Goal: Task Accomplishment & Management: Manage account settings

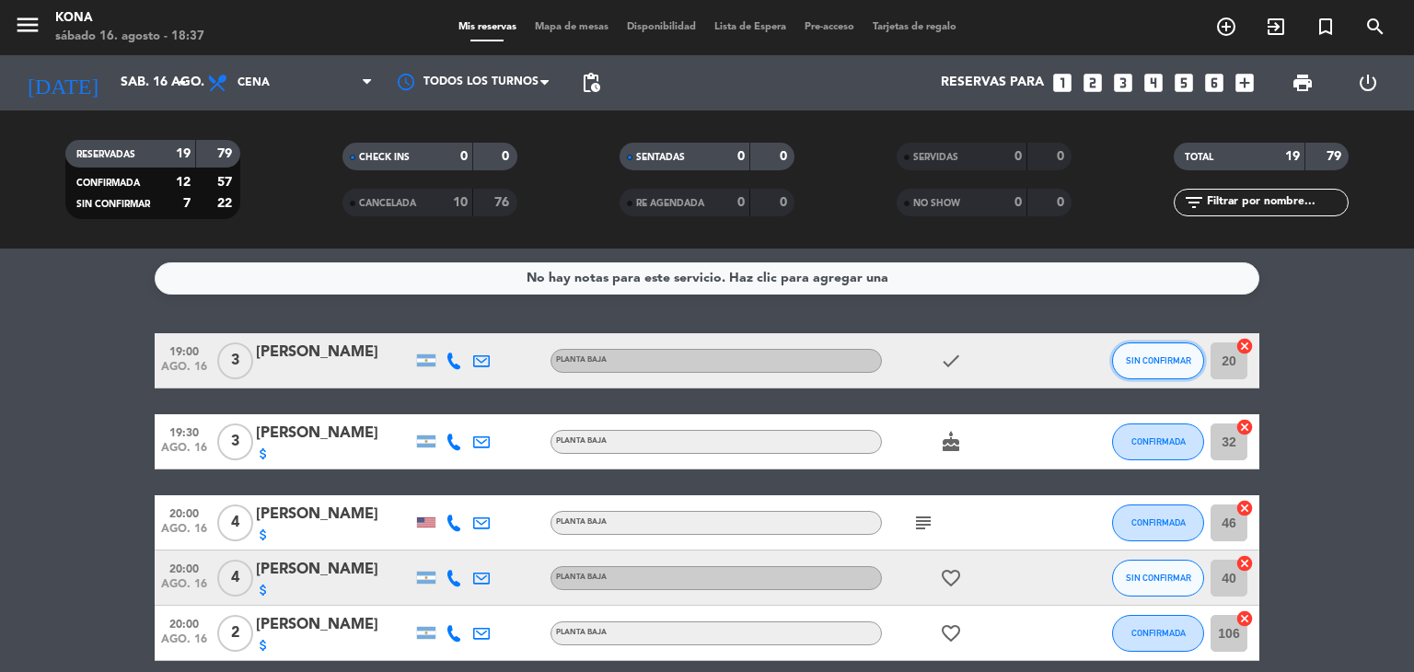
click at [1154, 347] on button "SIN CONFIRMAR" at bounding box center [1158, 361] width 92 height 37
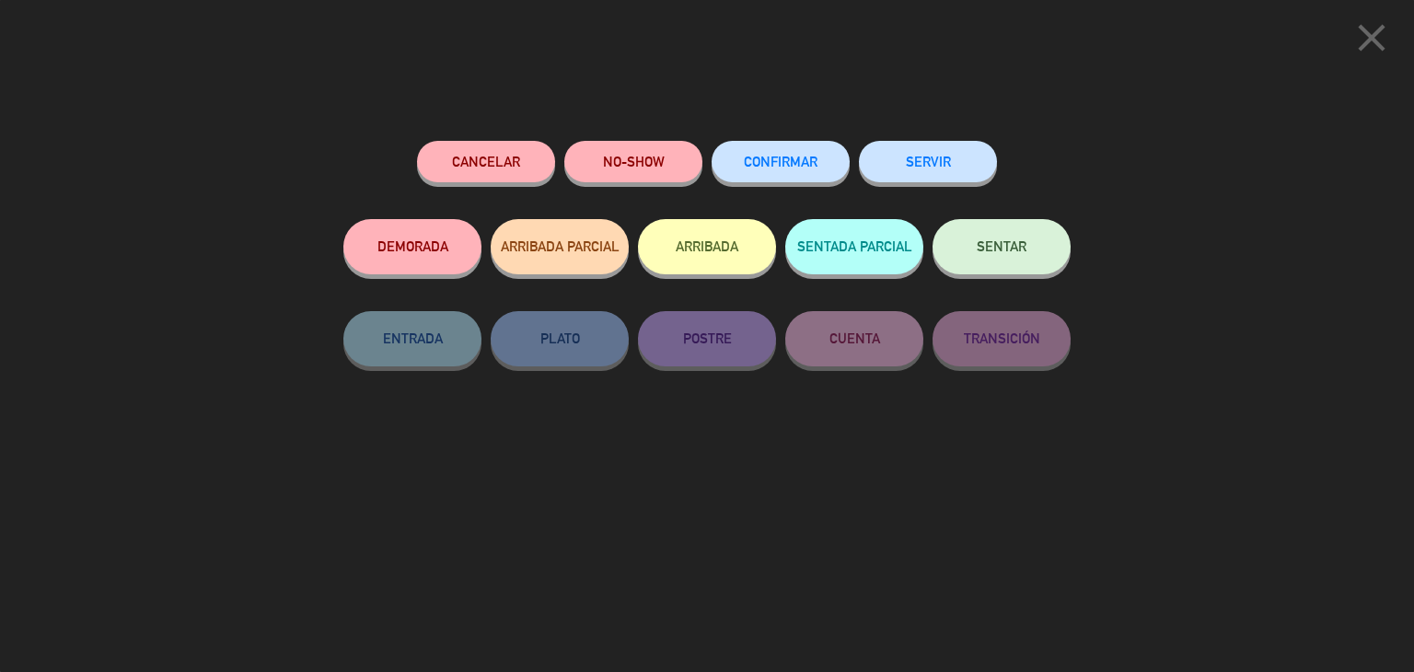
click at [792, 167] on span "CONFIRMAR" at bounding box center [781, 162] width 74 height 16
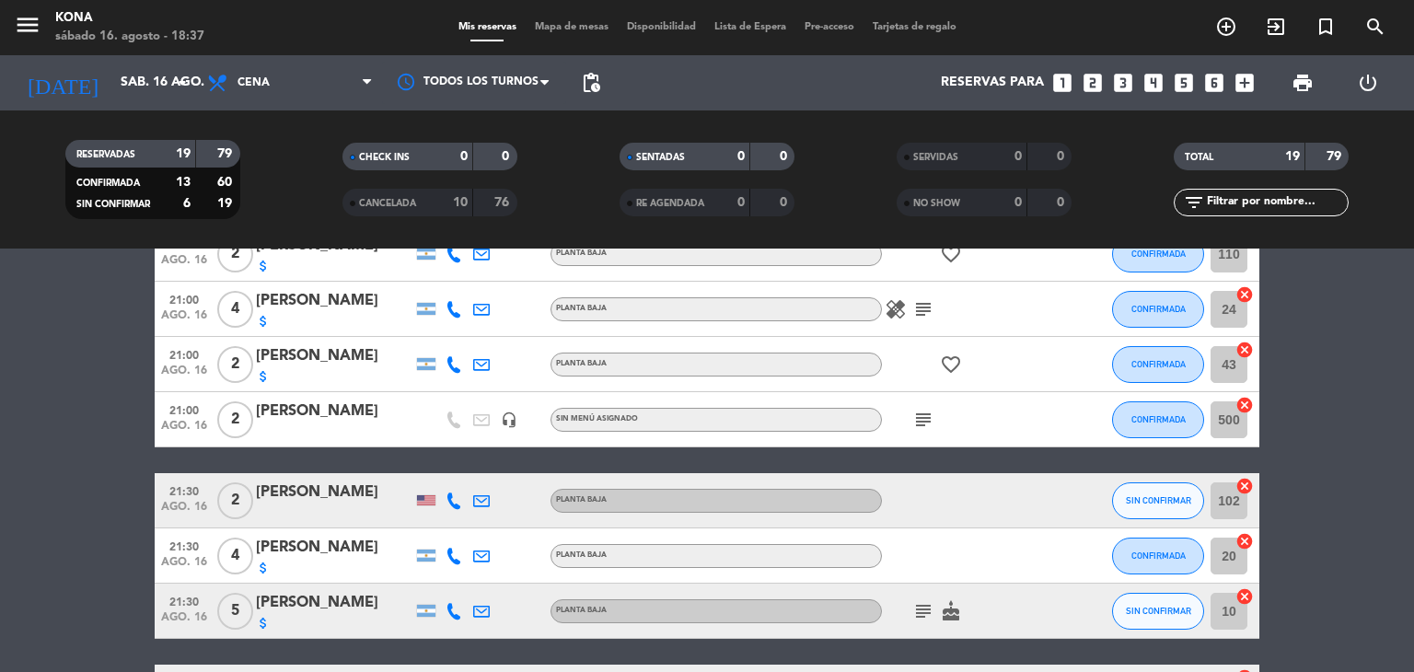
scroll to position [552, 0]
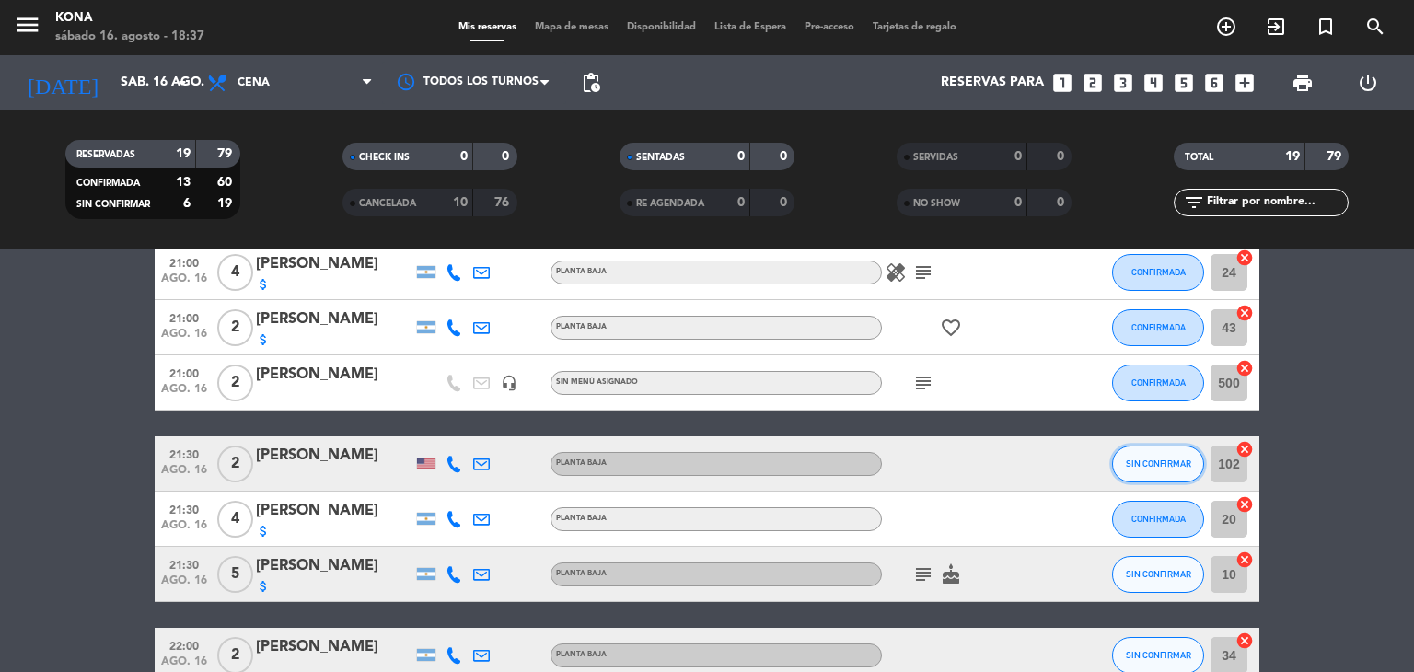
click at [1146, 459] on span "SIN CONFIRMAR" at bounding box center [1158, 464] width 65 height 10
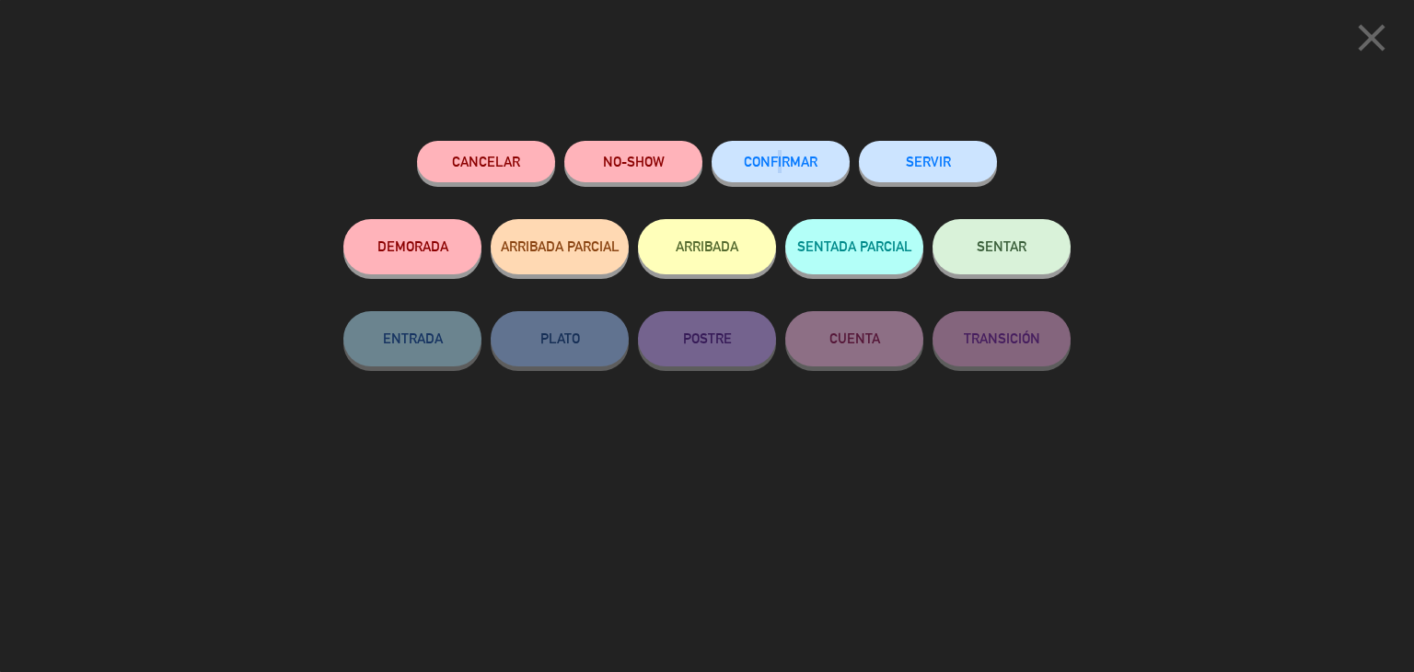
drag, startPoint x: 770, startPoint y: 189, endPoint x: 779, endPoint y: 178, distance: 14.4
click at [779, 178] on div "CONFIRMAR" at bounding box center [781, 180] width 138 height 78
click at [779, 178] on button "CONFIRMAR" at bounding box center [781, 161] width 138 height 41
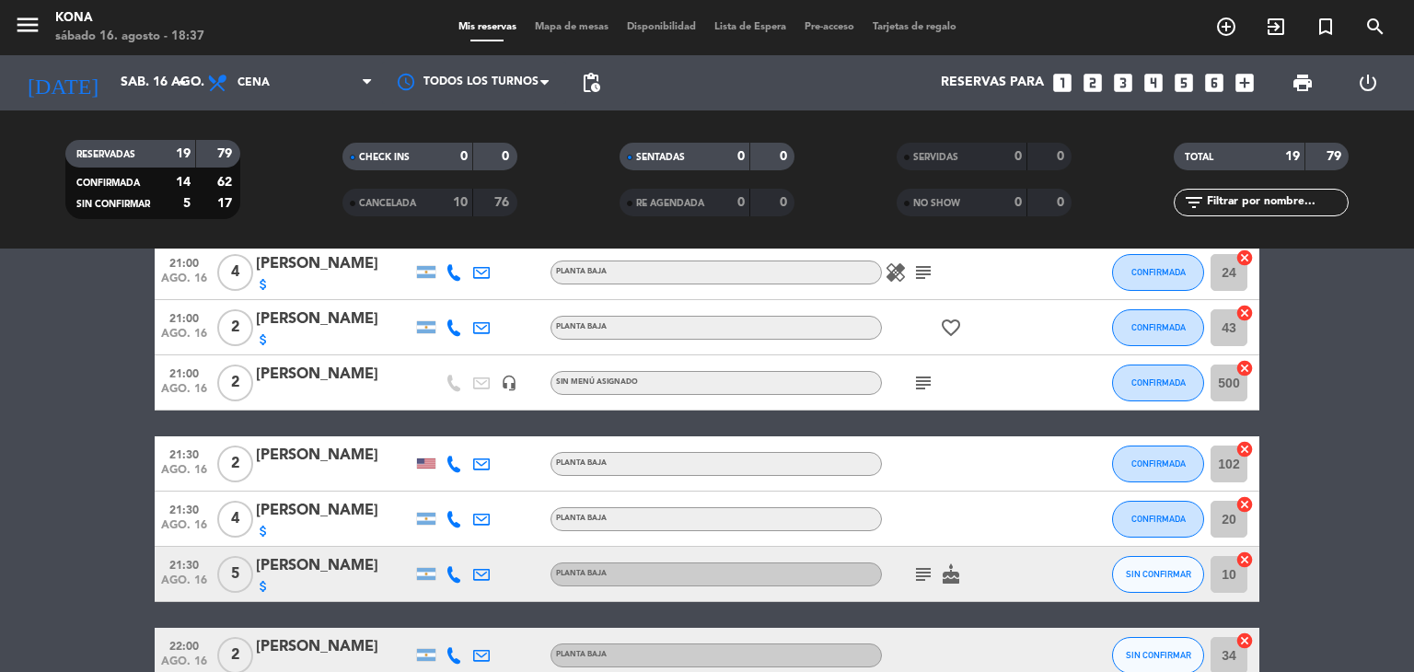
click at [1357, 410] on bookings-row "19:00 [DATE] 3 [PERSON_NAME] PLANTA BAJA check CONFIRMADA 20 cancel 19:30 [DATE…" at bounding box center [707, 396] width 1414 height 1230
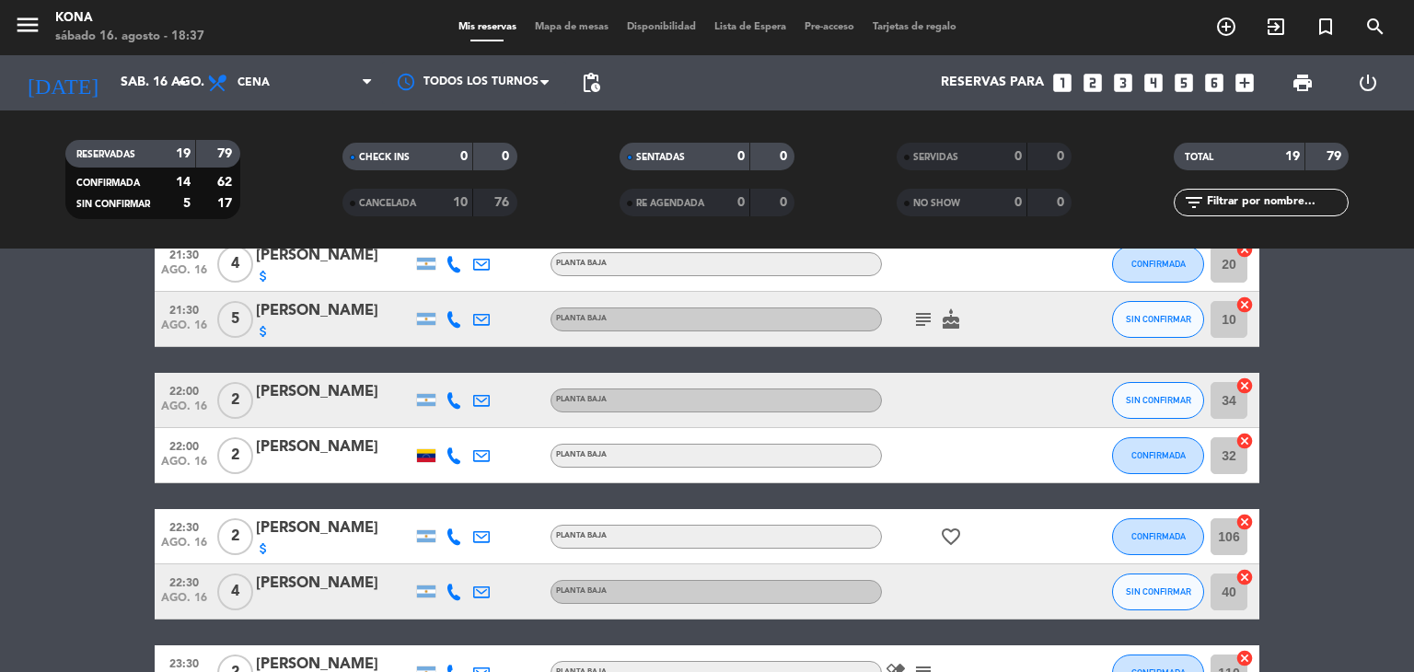
scroll to position [810, 0]
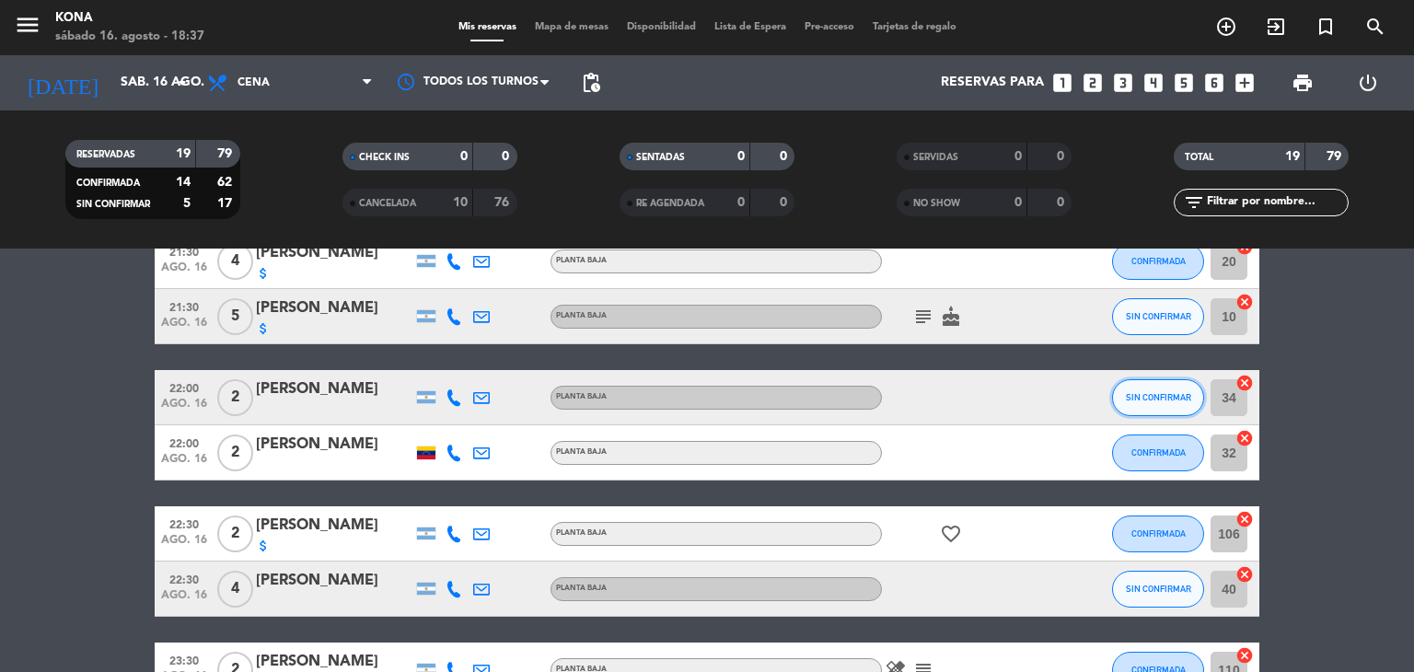
click at [1196, 389] on button "SIN CONFIRMAR" at bounding box center [1158, 397] width 92 height 37
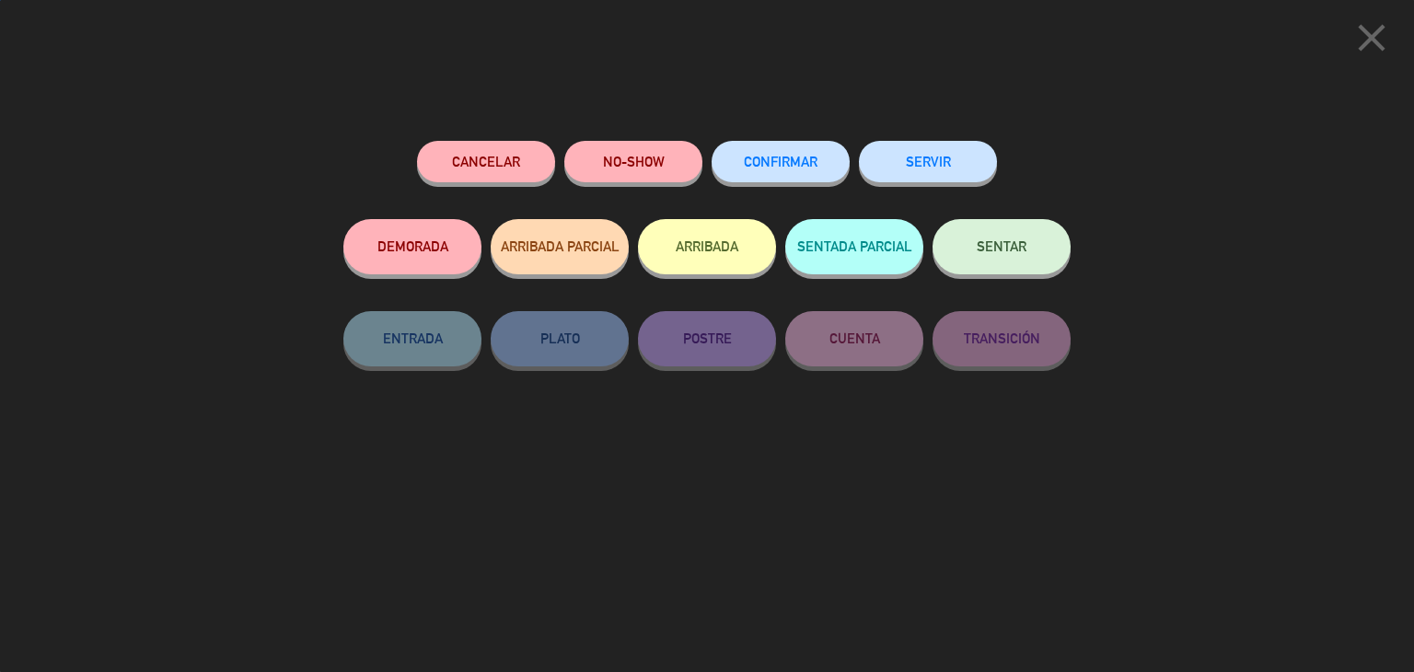
click at [811, 149] on button "CONFIRMAR" at bounding box center [781, 161] width 138 height 41
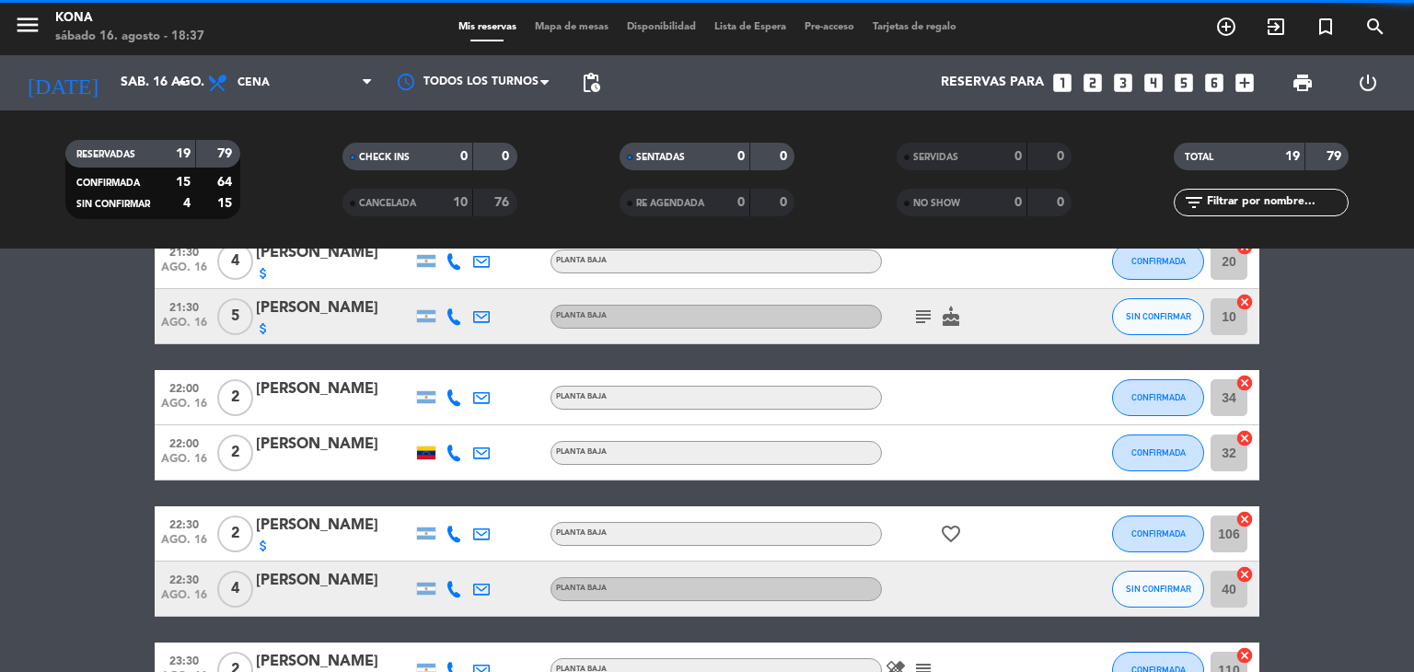
click at [1133, 579] on button "SIN CONFIRMAR" at bounding box center [1158, 589] width 92 height 37
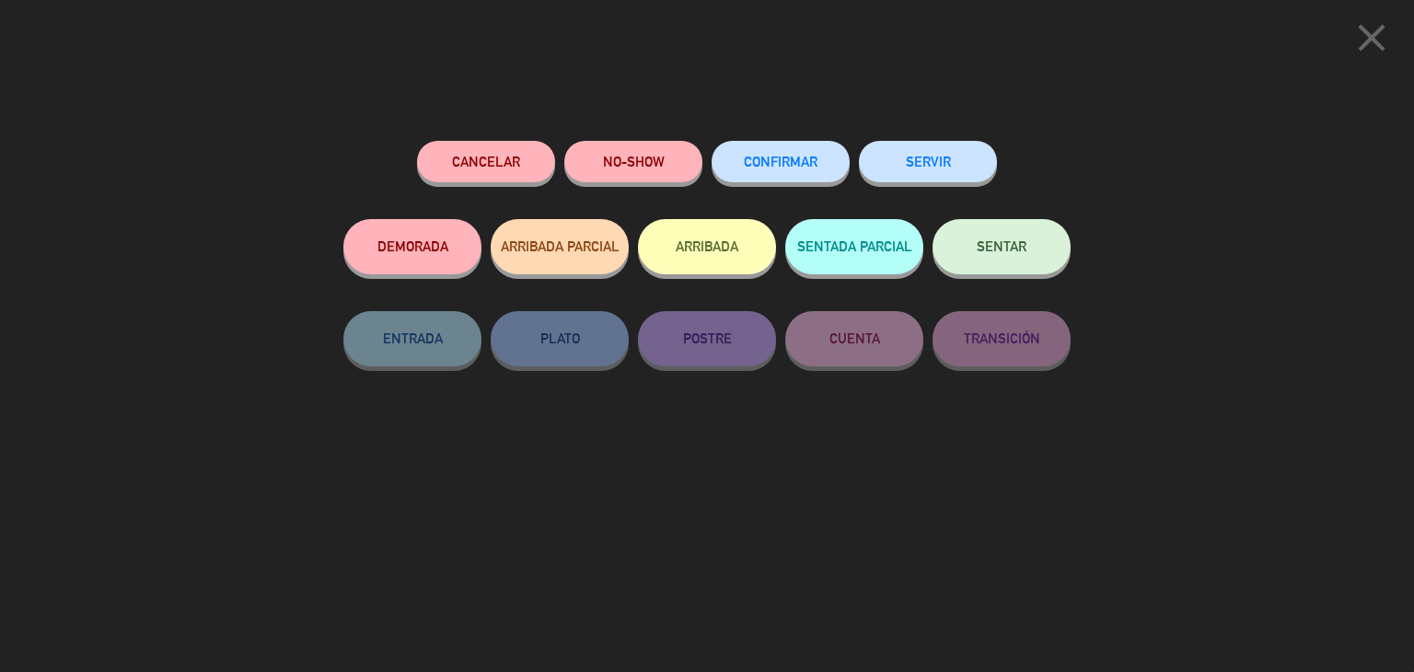
click at [750, 173] on button "CONFIRMAR" at bounding box center [781, 161] width 138 height 41
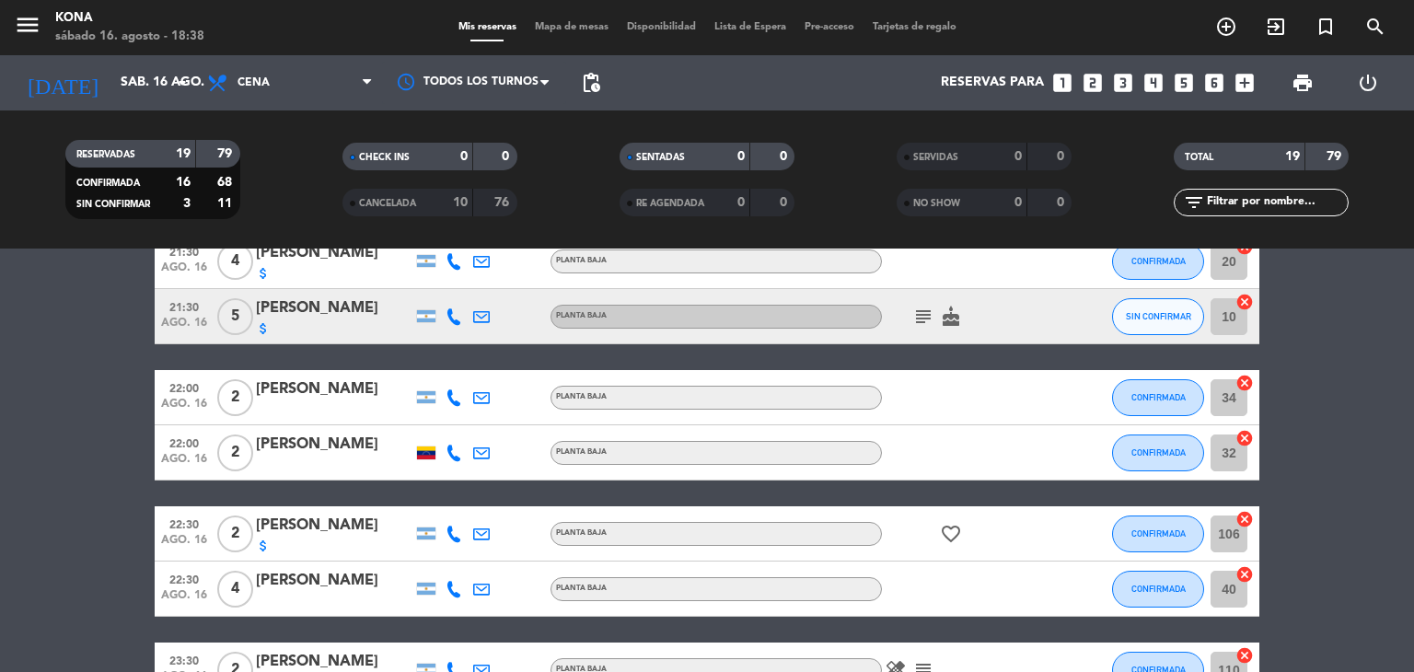
click at [100, 527] on bookings-row "19:00 [DATE] 3 [PERSON_NAME] PLANTA BAJA check CONFIRMADA 20 cancel 19:30 [DATE…" at bounding box center [707, 138] width 1414 height 1230
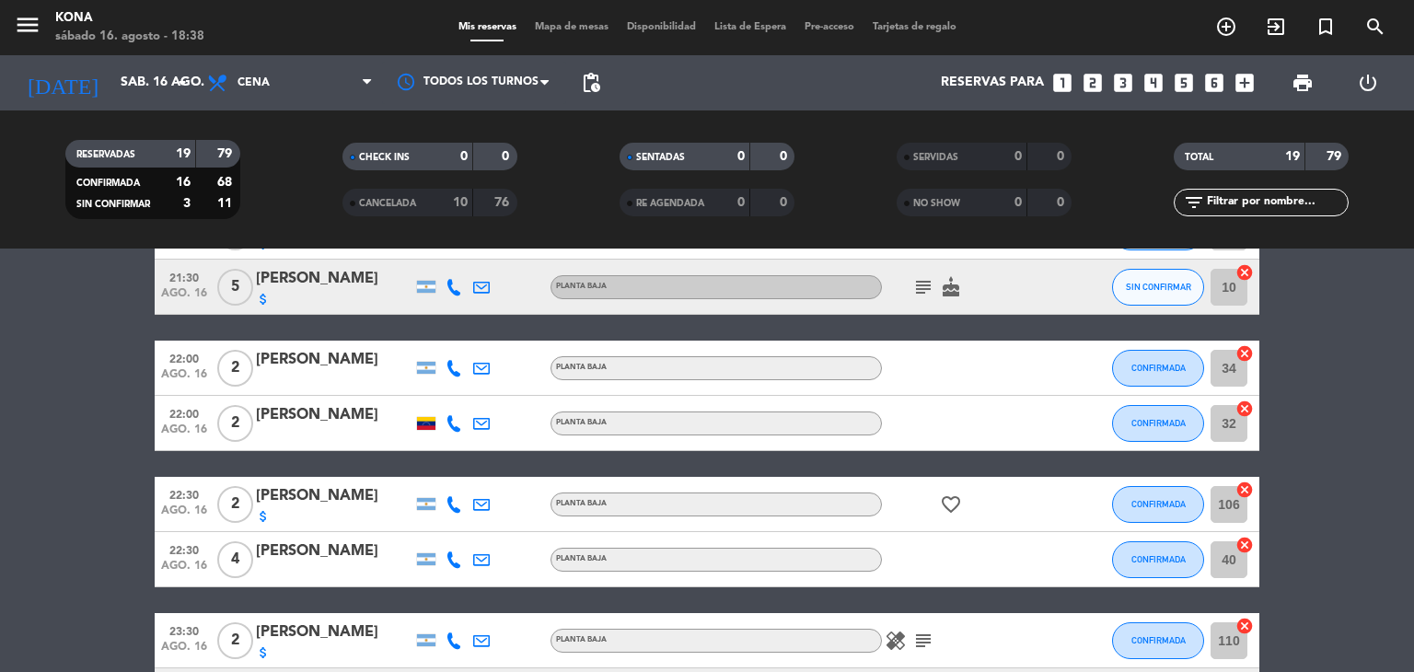
scroll to position [836, 0]
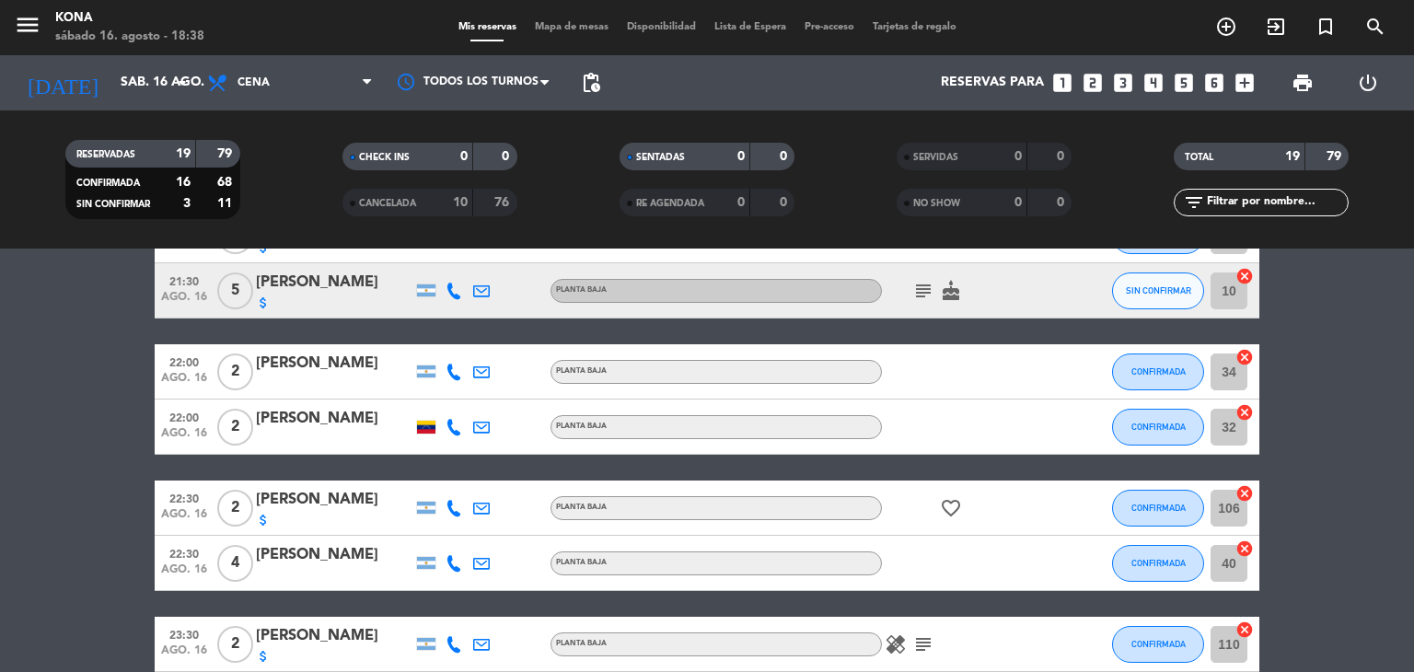
click at [457, 372] on icon at bounding box center [454, 372] width 17 height 17
click at [448, 340] on span "Copiar" at bounding box center [436, 340] width 39 height 19
click at [449, 560] on icon at bounding box center [454, 563] width 17 height 17
click at [446, 517] on div "[PHONE_NUMBER]" at bounding box center [464, 513] width 121 height 19
click at [463, 528] on span "content_paste" at bounding box center [470, 533] width 14 height 14
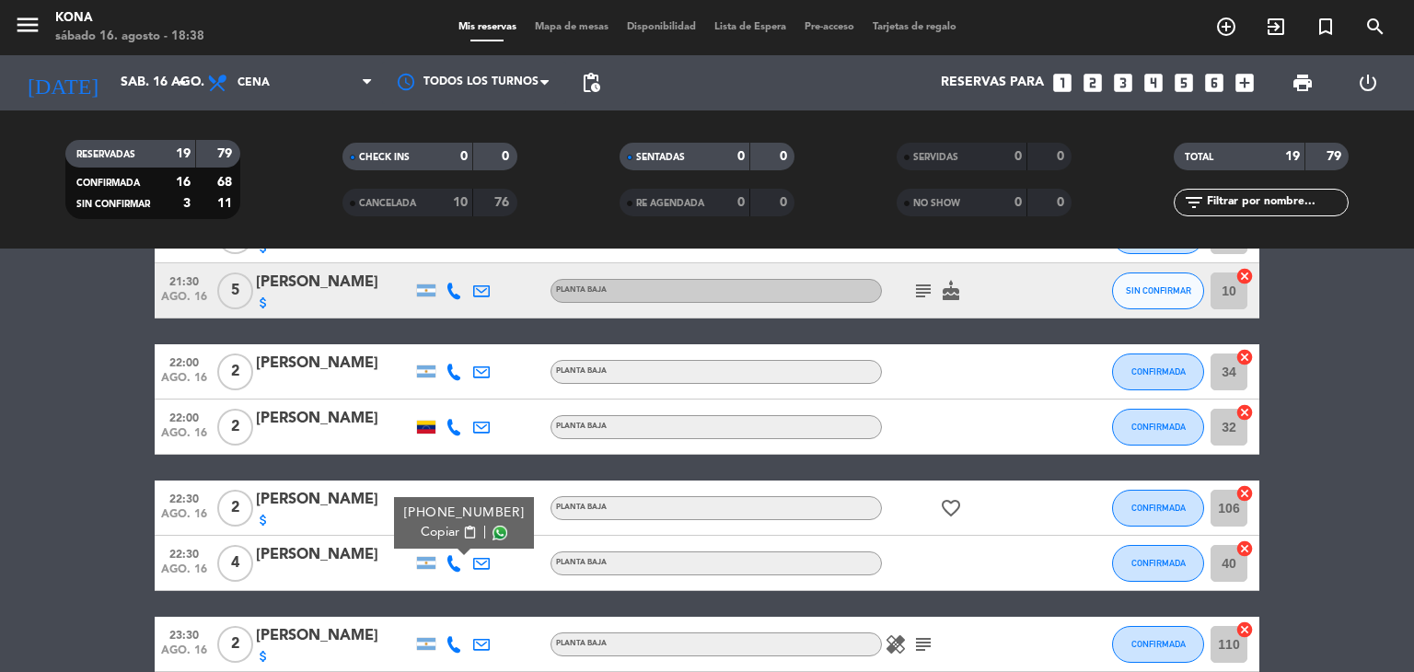
click at [11, 410] on bookings-row "19:00 [DATE] 3 [PERSON_NAME] PLANTA BAJA check CONFIRMADA 20 cancel 19:30 [DATE…" at bounding box center [707, 112] width 1414 height 1230
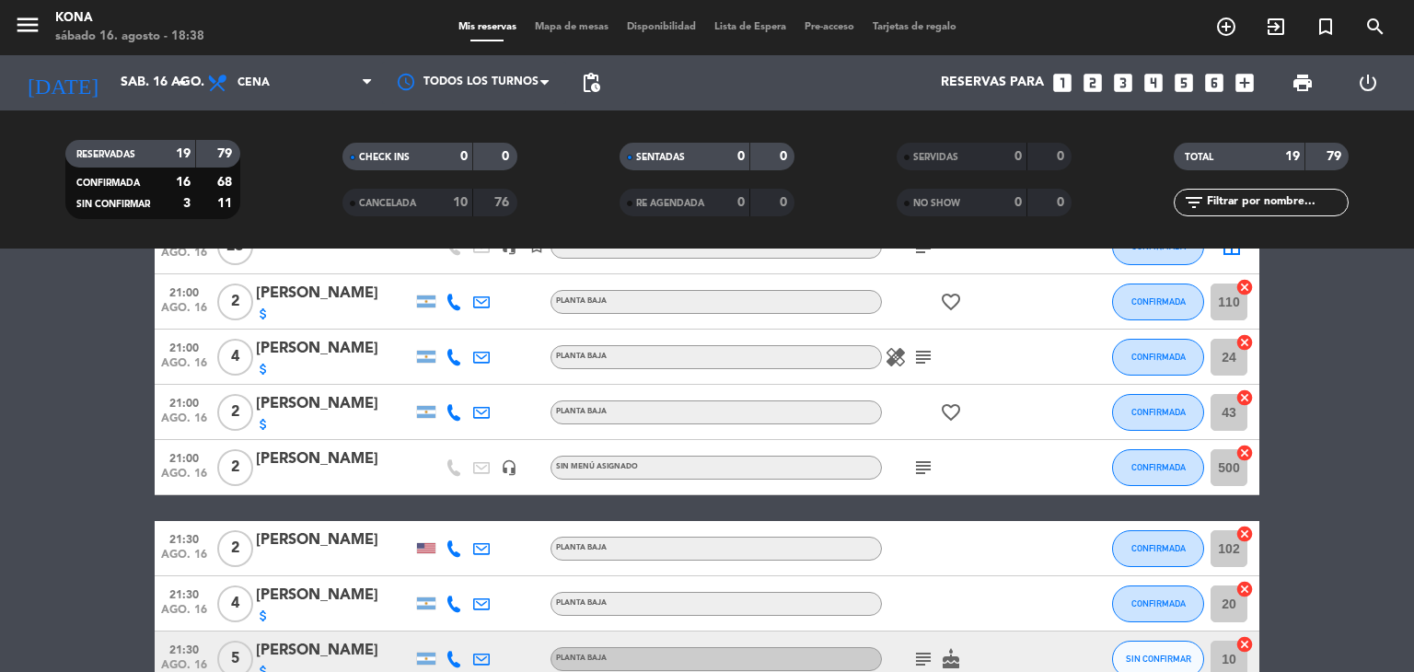
scroll to position [431, 0]
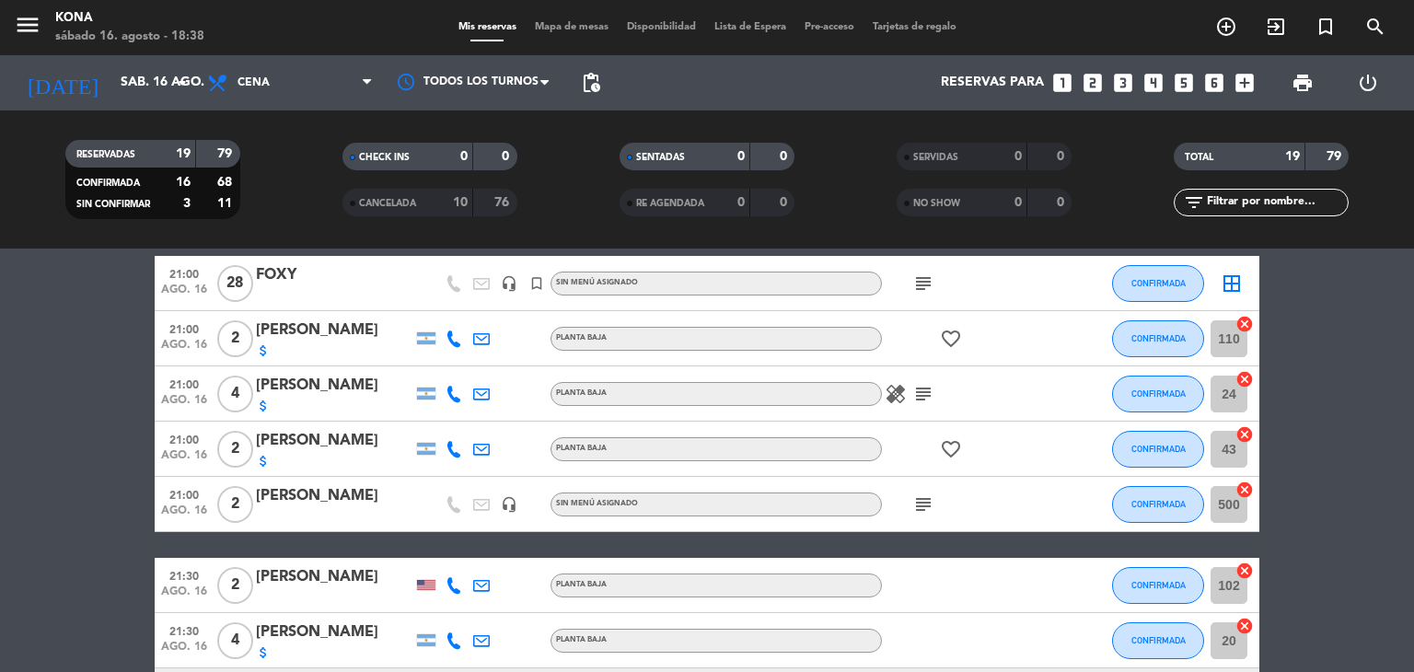
click at [454, 587] on icon at bounding box center [454, 585] width 17 height 17
click at [448, 553] on span "Copiar" at bounding box center [443, 554] width 39 height 19
click at [143, 341] on bookings-row "19:00 [DATE] 3 [PERSON_NAME] PLANTA BAJA check CONFIRMADA 20 cancel 19:30 [DATE…" at bounding box center [707, 517] width 1414 height 1230
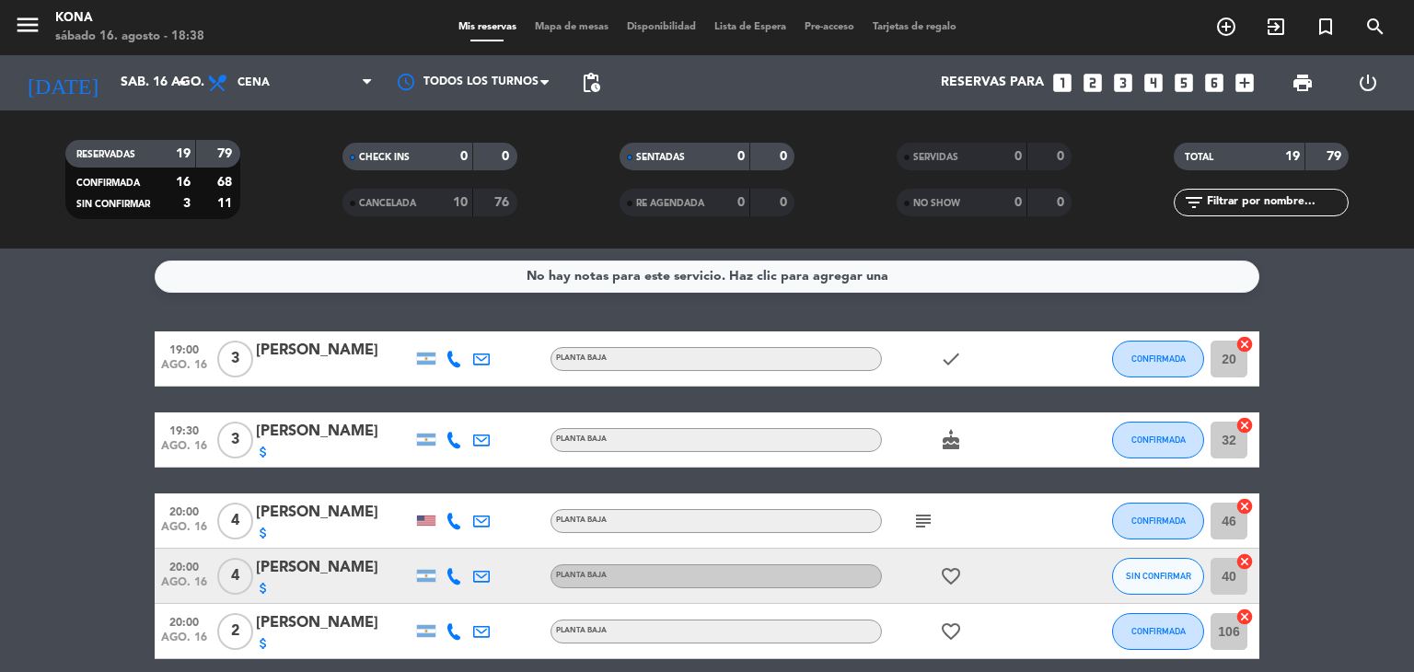
scroll to position [0, 0]
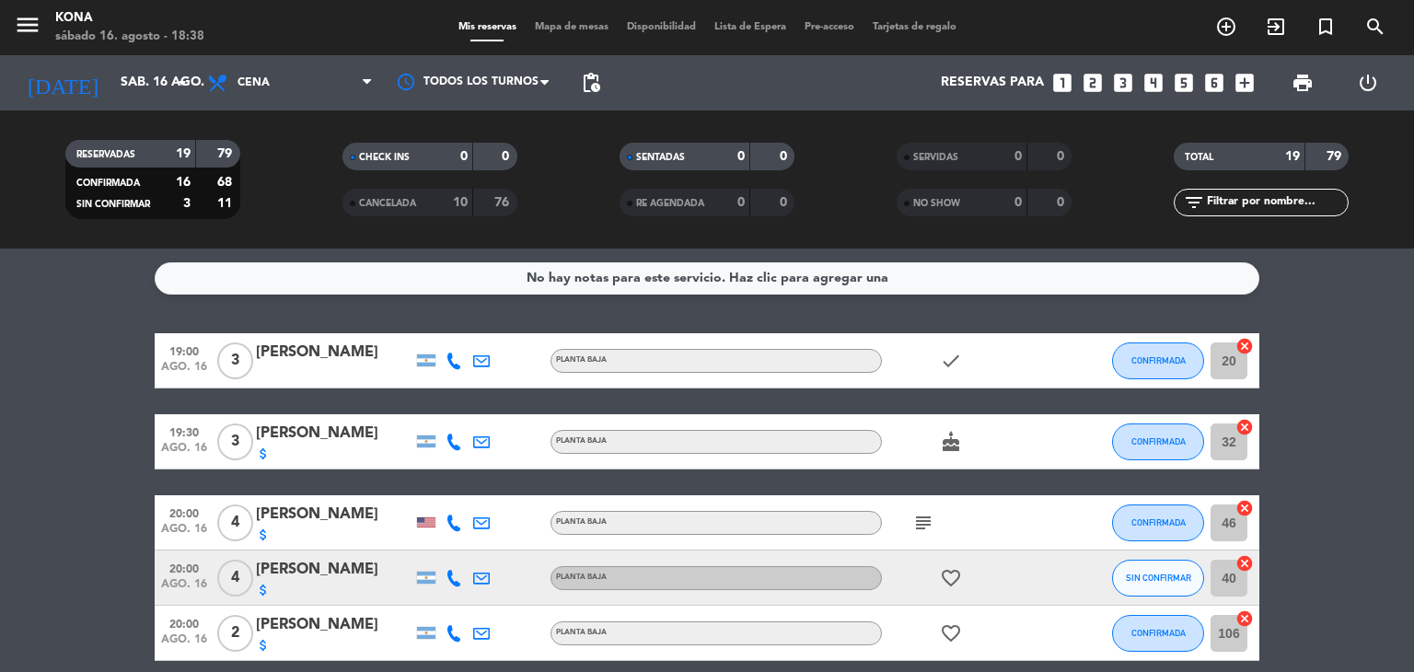
click at [457, 355] on icon at bounding box center [454, 361] width 17 height 17
click at [449, 326] on button "Copiar content_paste" at bounding box center [449, 329] width 56 height 19
click at [96, 324] on div "No hay notas para este servicio. Haz clic para agregar una 19:00 [DATE] 3 [PERS…" at bounding box center [707, 461] width 1414 height 424
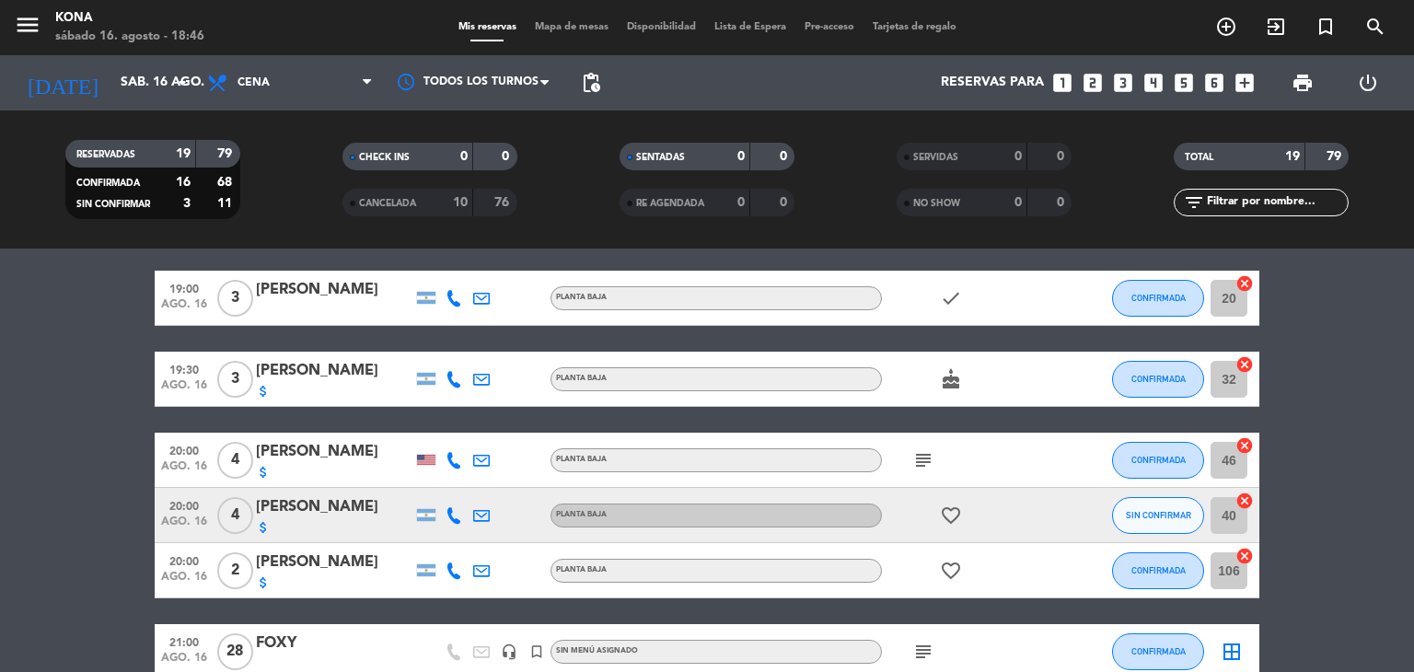
scroll to position [37, 0]
